Goal: Transaction & Acquisition: Purchase product/service

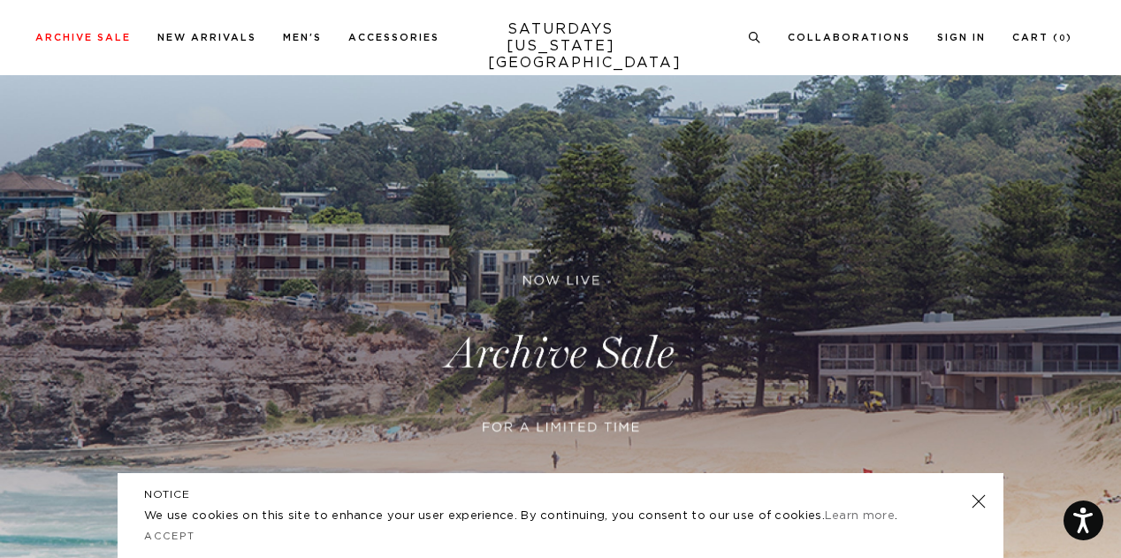
scroll to position [265, 0]
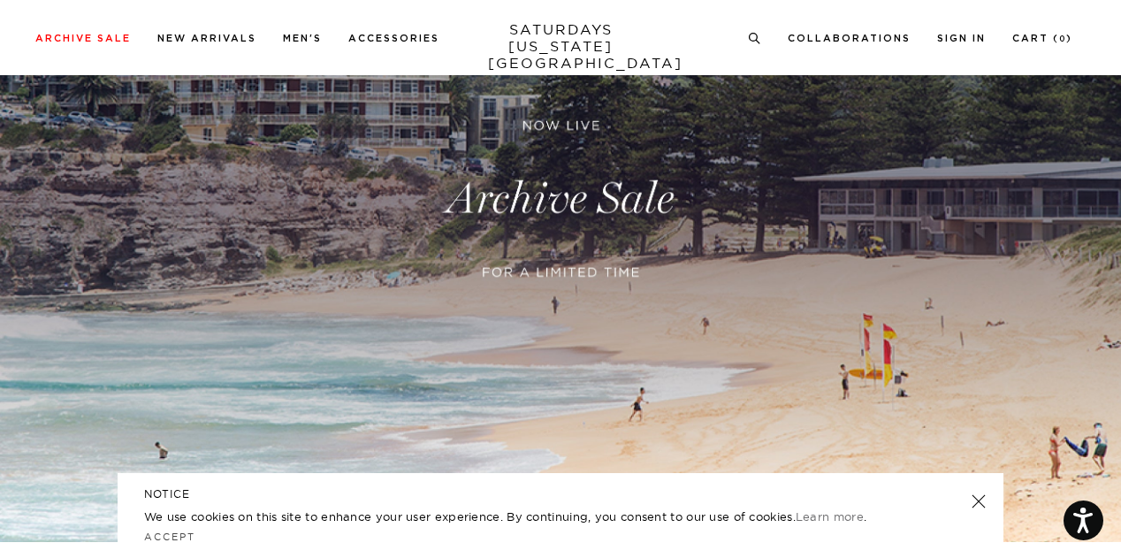
click at [983, 503] on link at bounding box center [979, 501] width 25 height 25
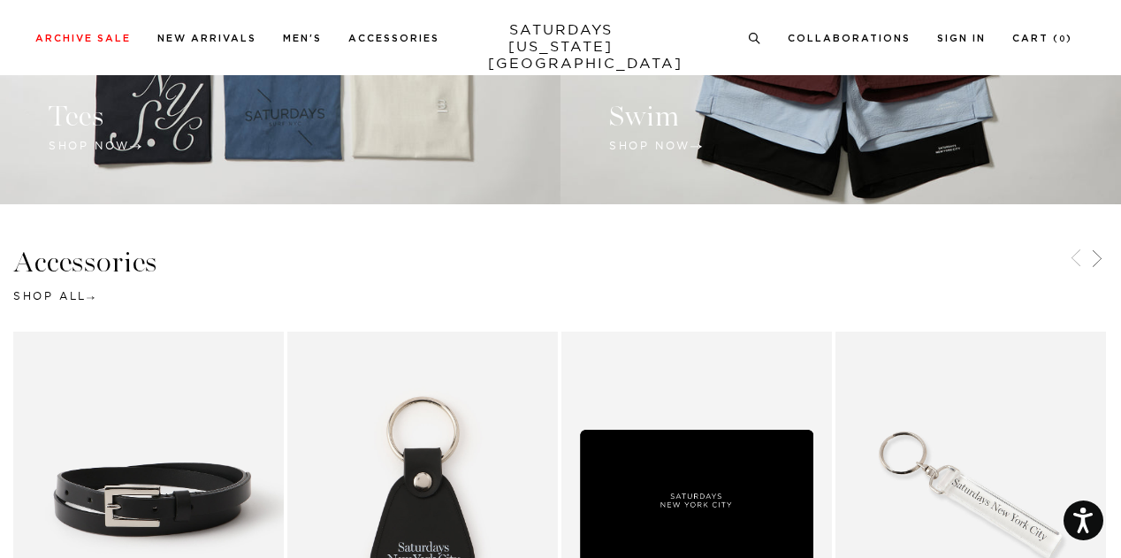
scroll to position [1857, 0]
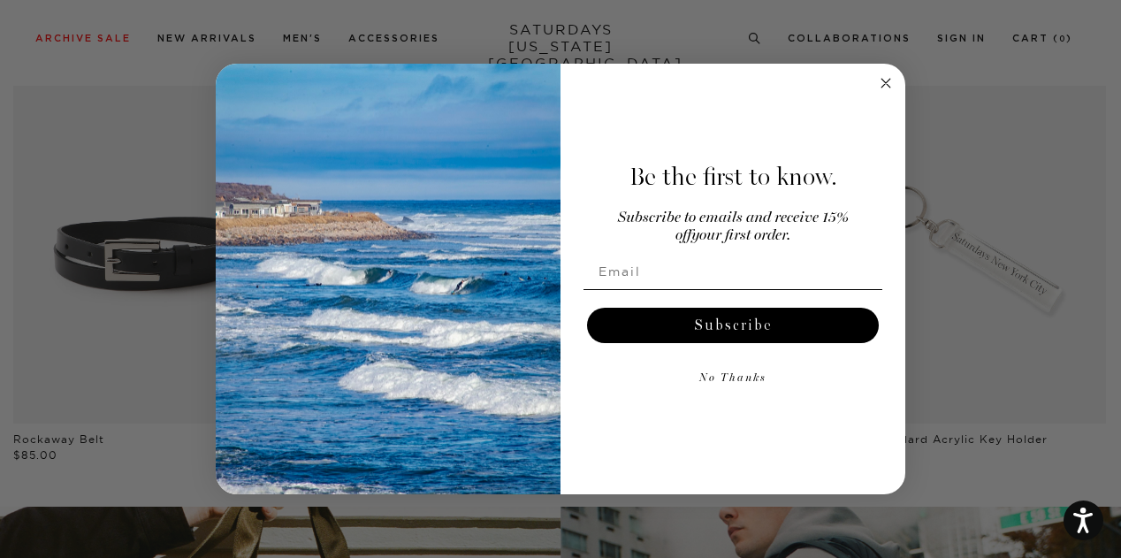
click at [895, 87] on circle "Close dialog" at bounding box center [886, 83] width 20 height 20
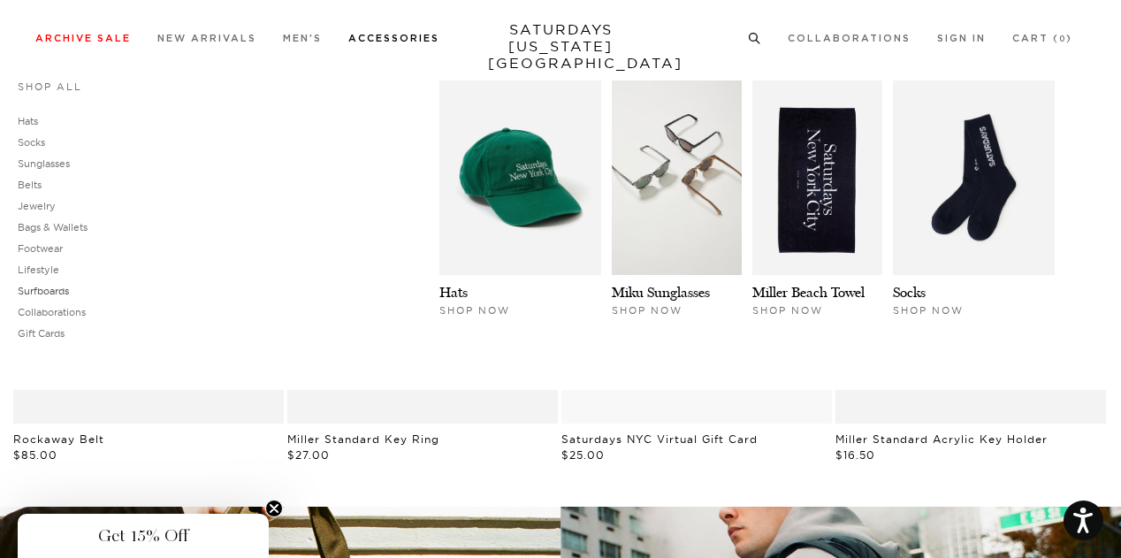
click at [32, 289] on link "Surfboards" at bounding box center [43, 291] width 51 height 12
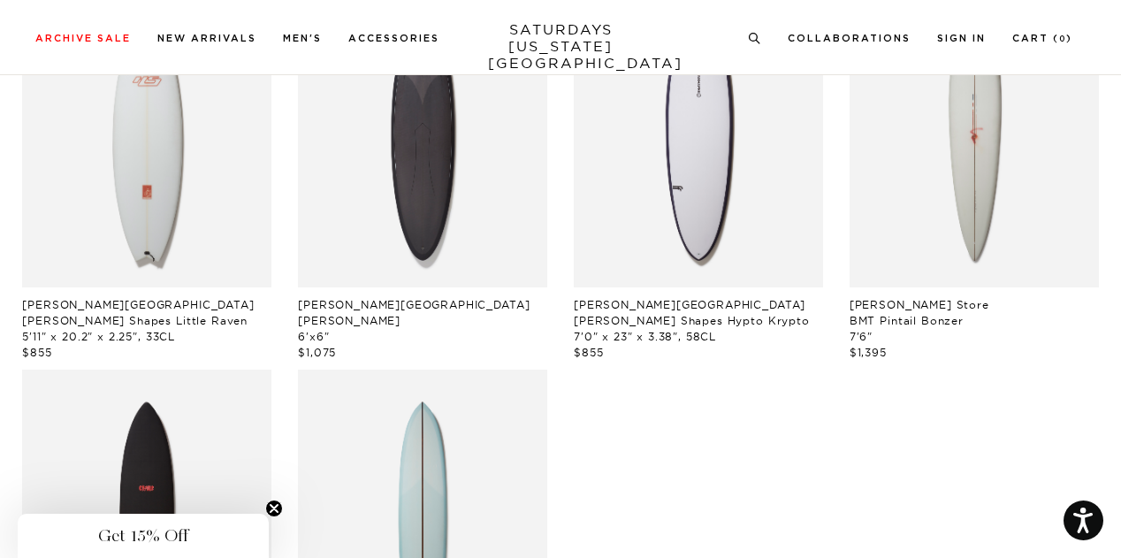
scroll to position [265, 0]
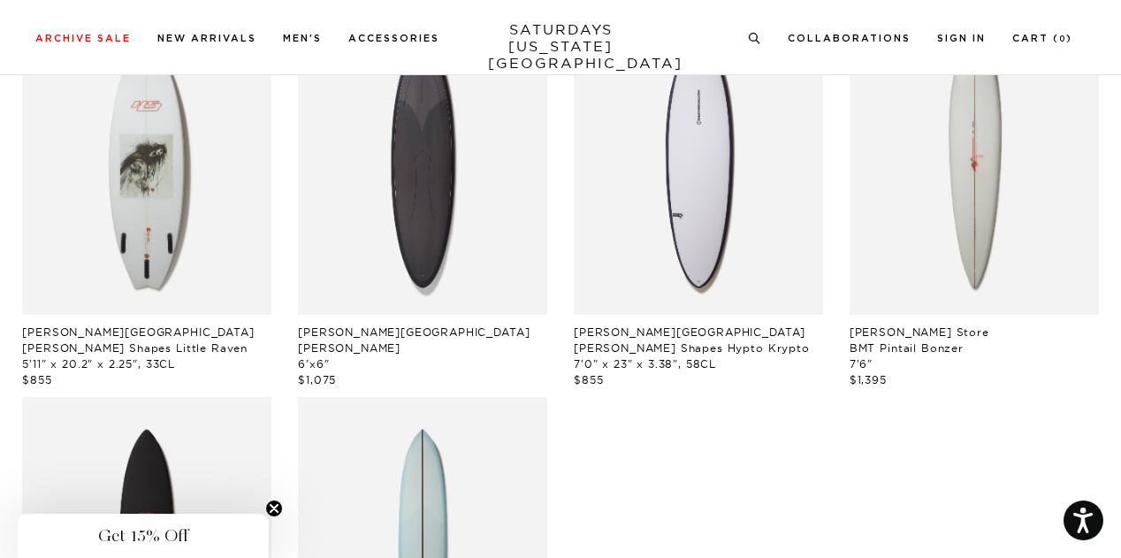
click at [155, 219] on img at bounding box center [146, 158] width 249 height 311
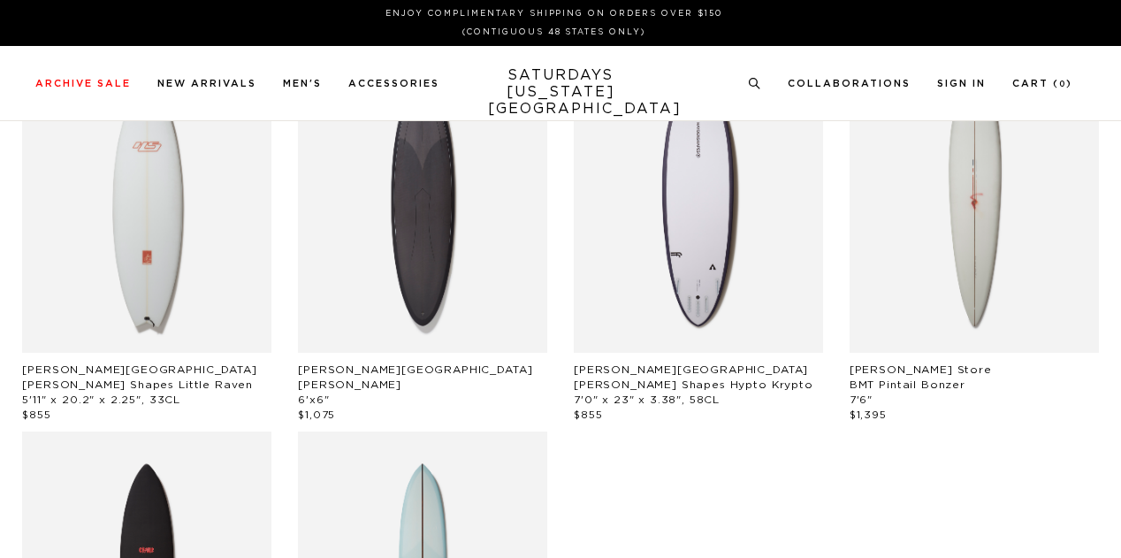
scroll to position [265, 0]
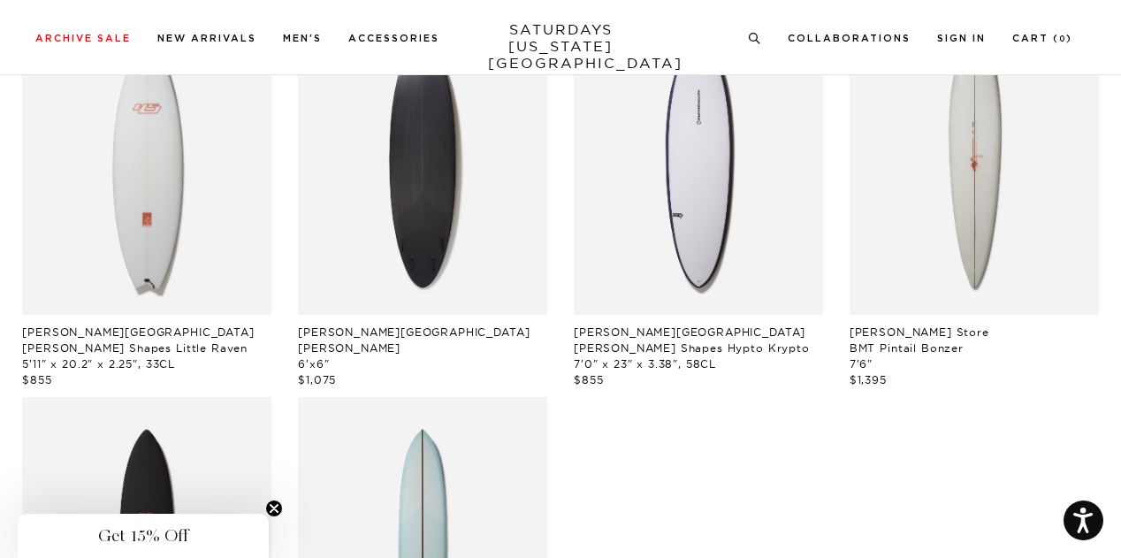
click at [467, 165] on img at bounding box center [422, 158] width 249 height 311
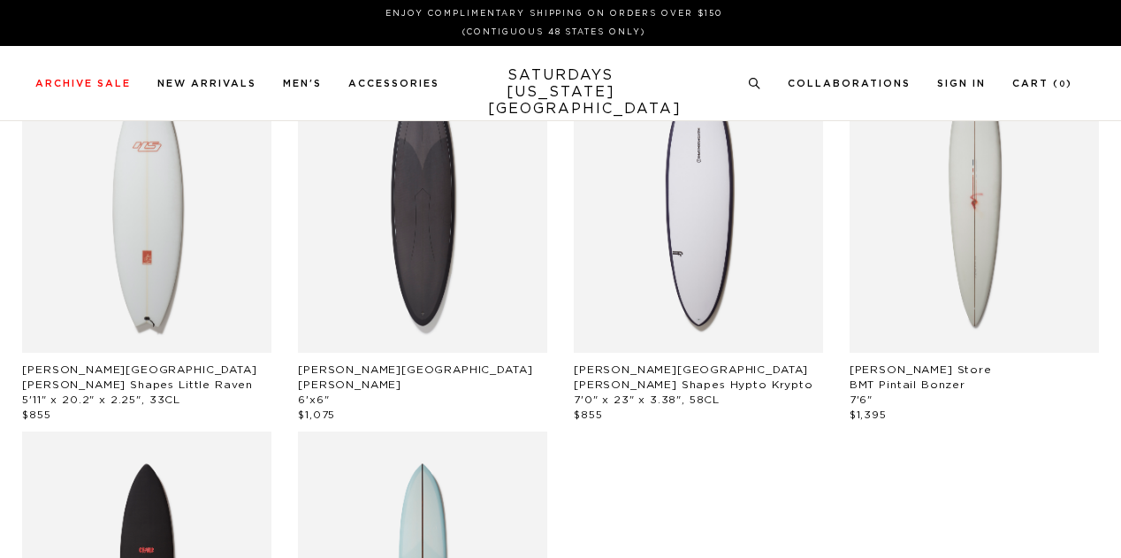
scroll to position [265, 0]
